Goal: Information Seeking & Learning: Understand process/instructions

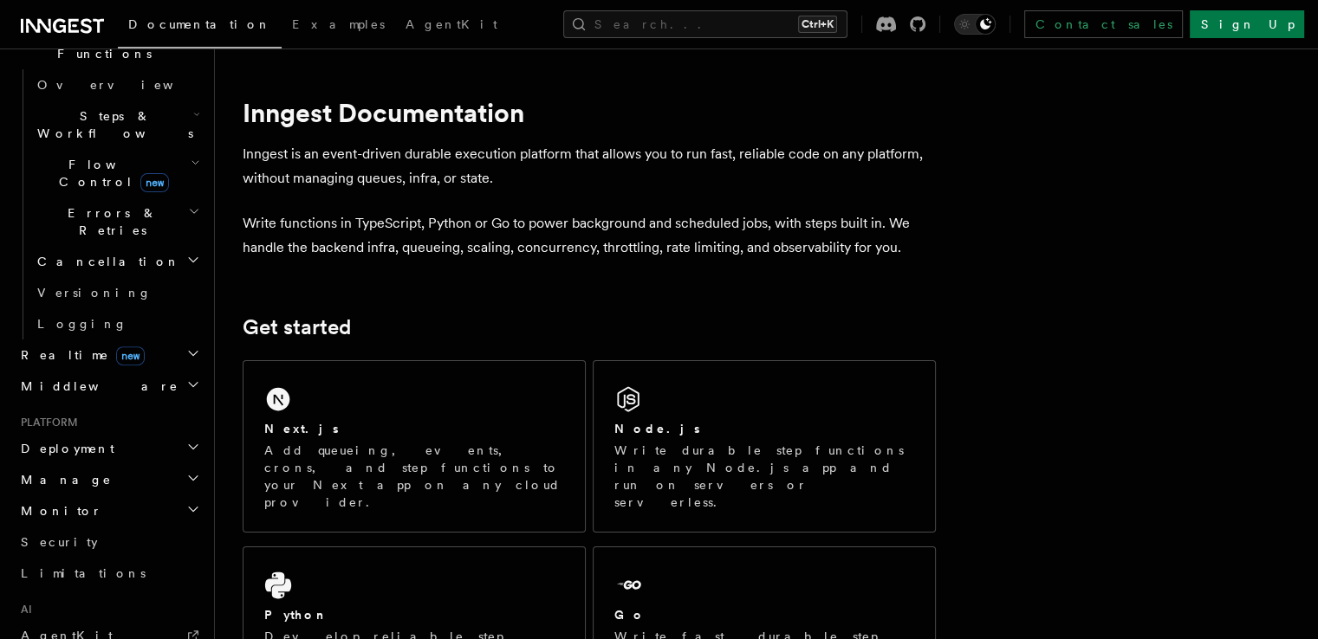
scroll to position [537, 0]
click at [87, 437] on span "Deployment" at bounding box center [64, 445] width 101 height 17
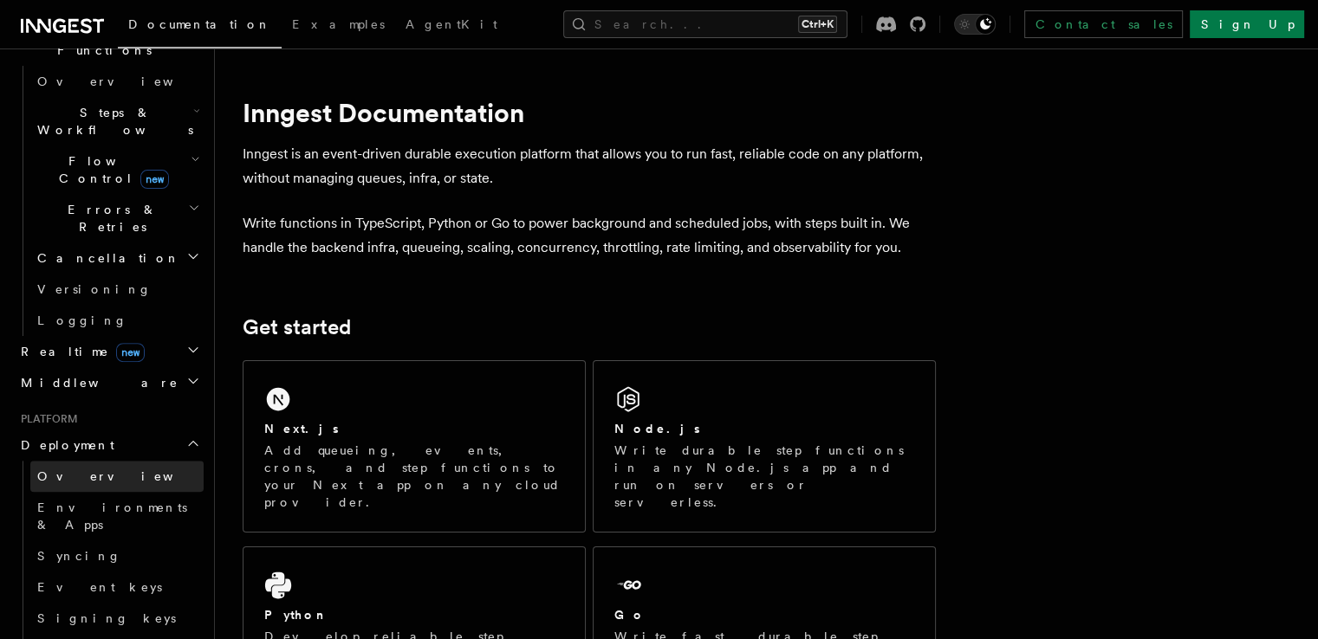
click at [88, 470] on span "Overview" at bounding box center [126, 477] width 178 height 14
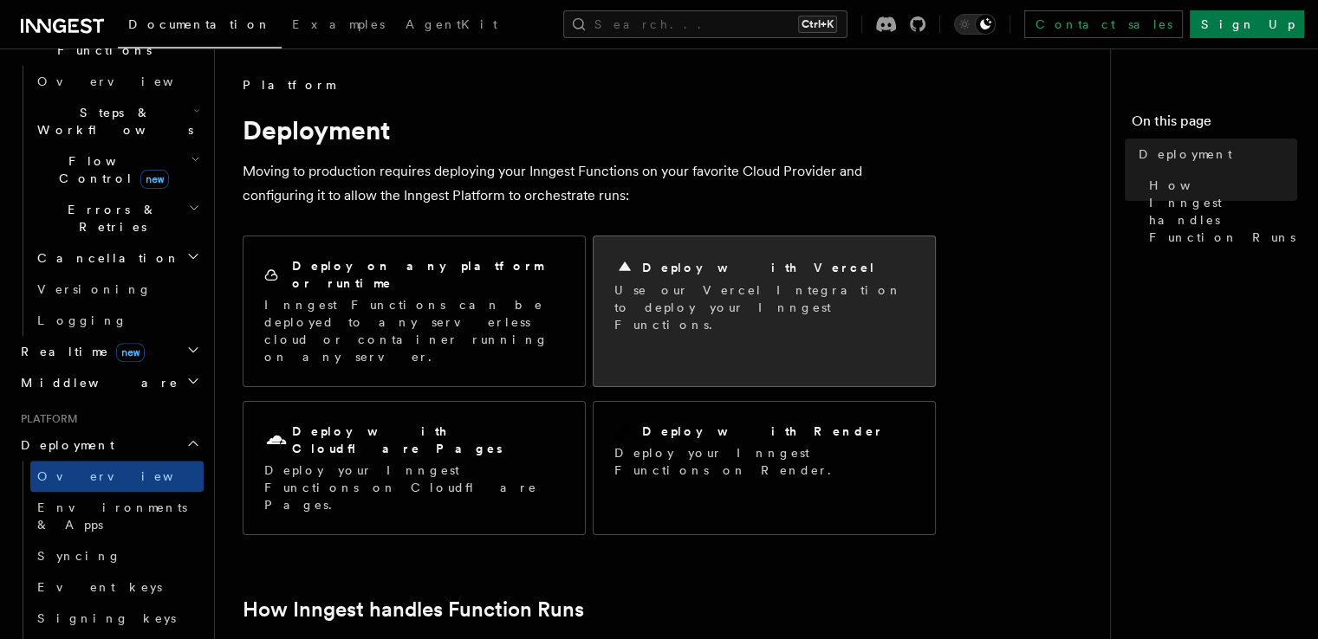
click at [723, 262] on h2 "Deploy with Vercel" at bounding box center [759, 267] width 234 height 17
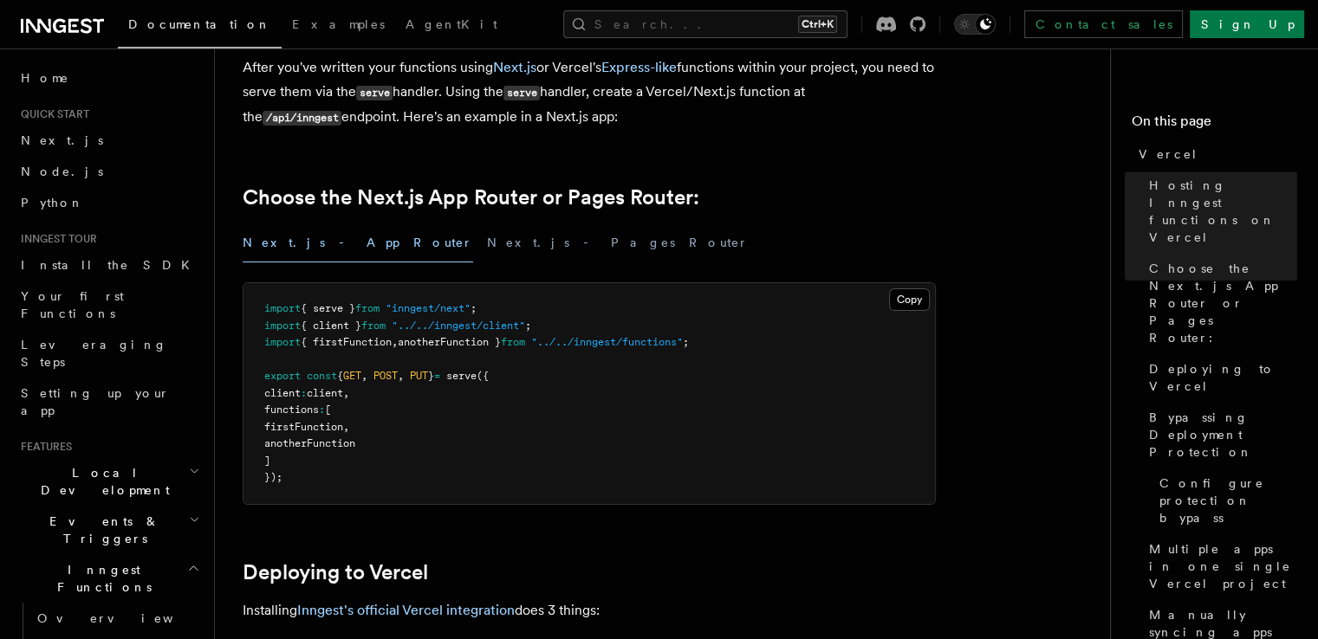
scroll to position [572, 0]
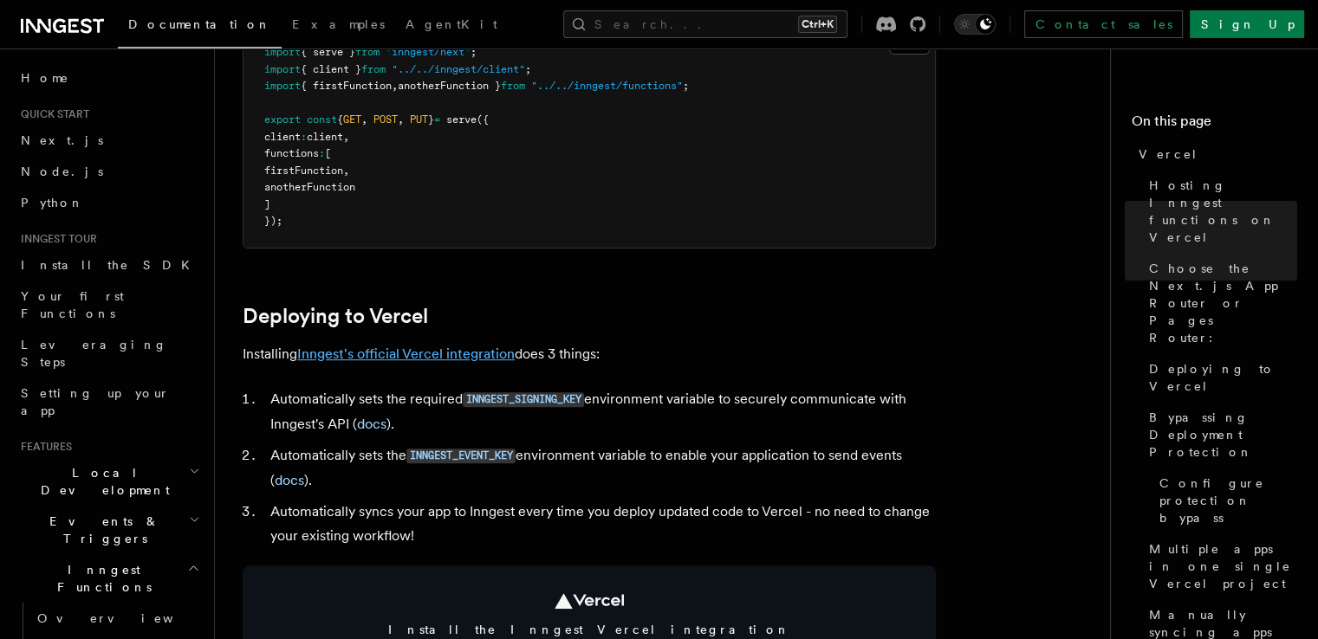
click at [444, 347] on link "Inngest's official Vercel integration" at bounding box center [405, 354] width 217 height 16
